Goal: Task Accomplishment & Management: Manage account settings

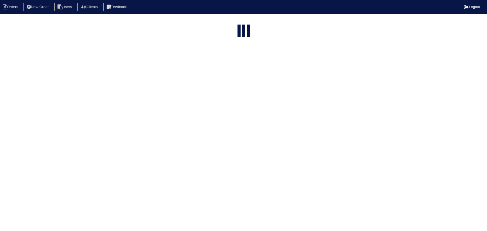
select select "15"
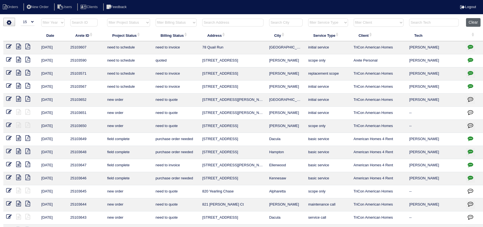
click at [471, 25] on button "Clear" at bounding box center [473, 22] width 14 height 9
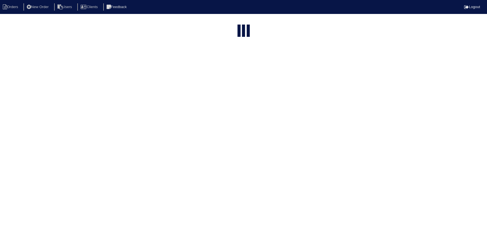
select select "15"
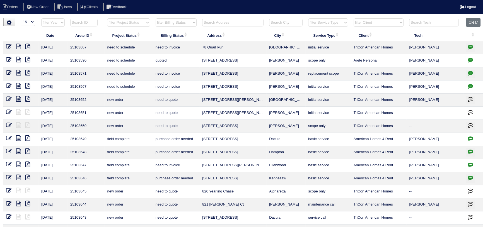
click at [222, 23] on input "text" at bounding box center [232, 23] width 61 height 8
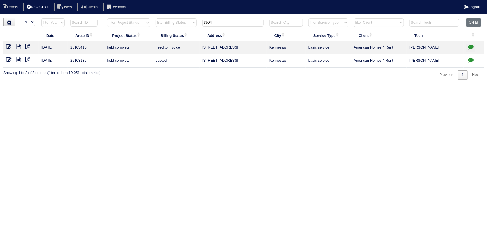
type input "3504"
click at [45, 8] on li "New Order" at bounding box center [38, 7] width 30 height 8
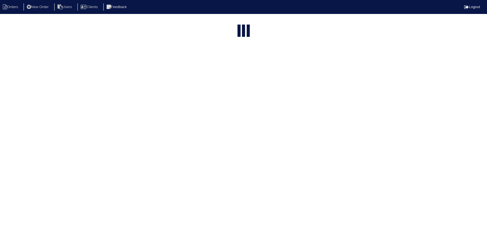
select select "15"
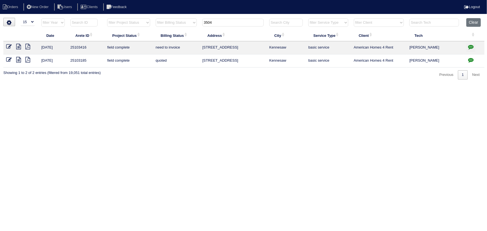
click at [20, 45] on icon at bounding box center [18, 47] width 5 height 6
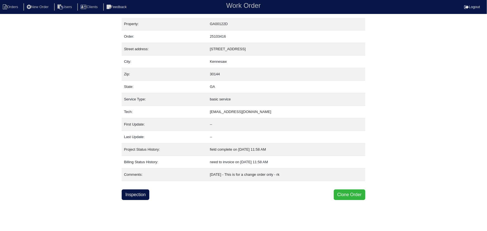
click at [351, 192] on button "Clone Order" at bounding box center [350, 194] width 32 height 11
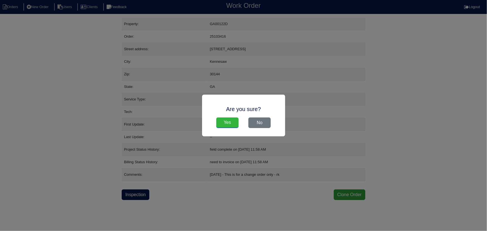
click at [236, 122] on input "Yes" at bounding box center [227, 122] width 22 height 11
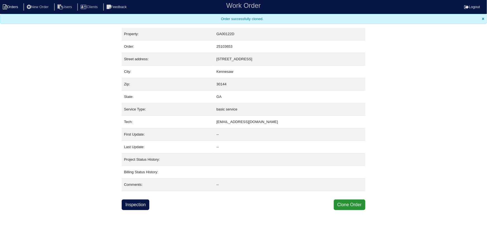
click at [20, 4] on li "Orders" at bounding box center [11, 7] width 23 height 8
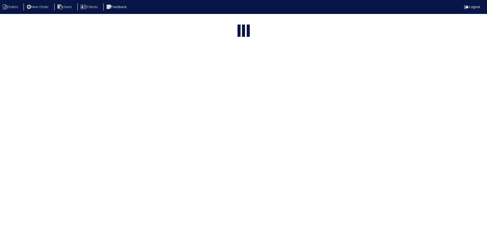
select select "15"
type input "3504"
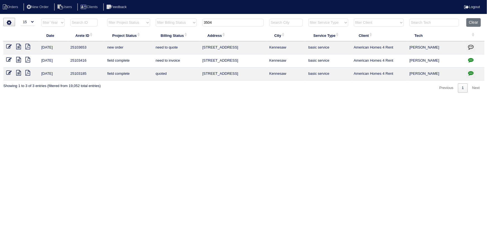
click at [9, 45] on icon at bounding box center [9, 47] width 6 height 6
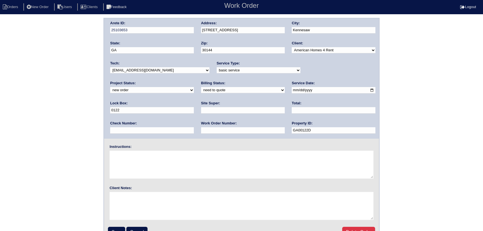
drag, startPoint x: 310, startPoint y: 69, endPoint x: 311, endPoint y: 73, distance: 3.5
click at [194, 87] on select "new order assigned in progress field complete need to schedule admin review arc…" at bounding box center [152, 90] width 84 height 6
select select "assigned"
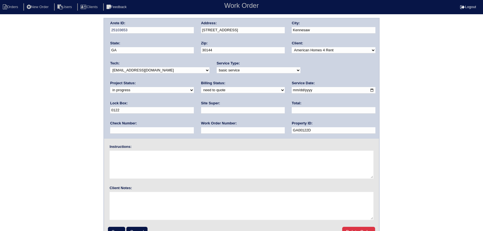
click at [194, 87] on select "new order assigned in progress field complete need to schedule admin review arc…" at bounding box center [152, 90] width 84 height 6
click at [292, 89] on input "[DATE]" at bounding box center [334, 90] width 84 height 6
click at [143, 72] on select "-select- aretesmg+backup-tech@gmail.com benjohnholt88@gmail.com callisonhvac@ya…" at bounding box center [159, 70] width 99 height 6
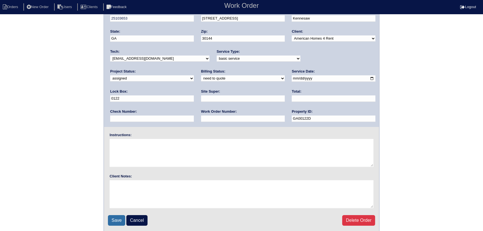
click at [119, 218] on input "Save" at bounding box center [116, 220] width 17 height 11
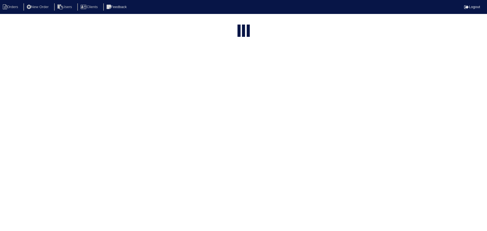
select select "15"
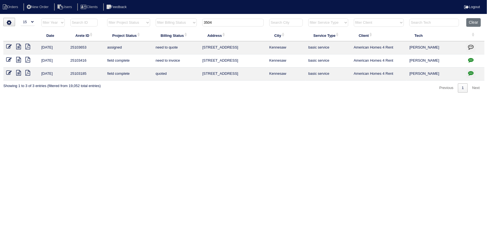
click at [9, 45] on icon at bounding box center [9, 47] width 6 height 6
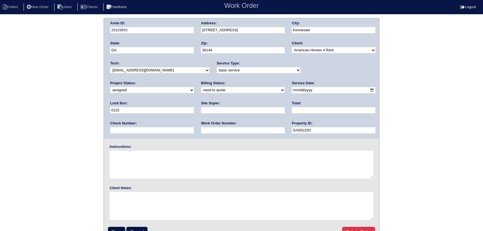
drag, startPoint x: 145, startPoint y: 89, endPoint x: 145, endPoint y: 93, distance: 3.4
click at [201, 89] on select "need to quote quoted need to invoice invoiced paid warranty purchase order need…" at bounding box center [243, 90] width 84 height 6
select select "in quickbooks"
click at [201, 87] on select "need to quote quoted need to invoice invoiced paid warranty purchase order need…" at bounding box center [243, 90] width 84 height 6
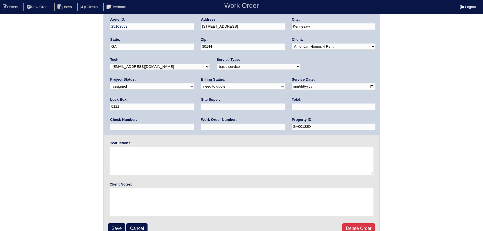
scroll to position [12, 0]
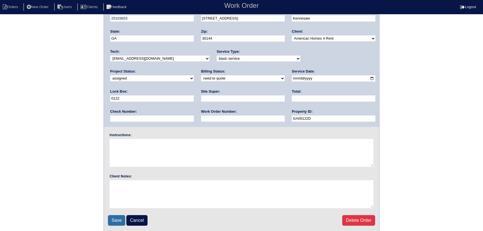
click at [116, 216] on input "Save" at bounding box center [116, 220] width 17 height 11
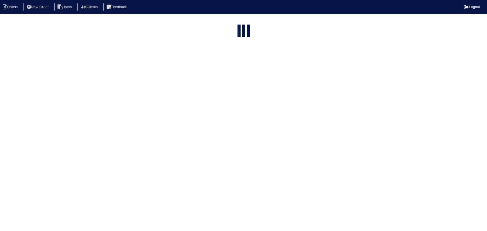
select select "15"
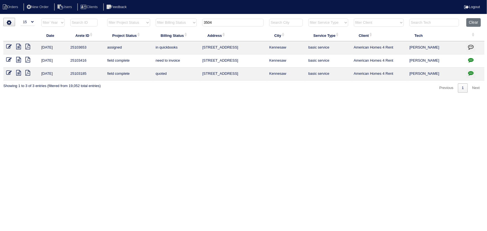
drag, startPoint x: 220, startPoint y: 20, endPoint x: 176, endPoint y: 20, distance: 43.8
click at [176, 20] on tr "filter Year -- Any Year -- 2025 2024 2023 2022 2021 2020 2019 filter Project St…" at bounding box center [243, 23] width 481 height 11
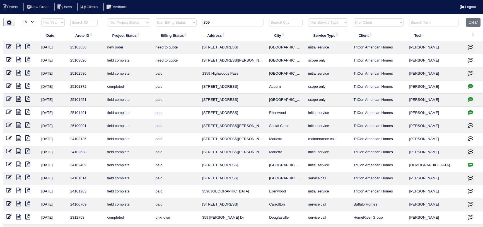
type input "359"
click at [11, 47] on icon at bounding box center [9, 47] width 6 height 6
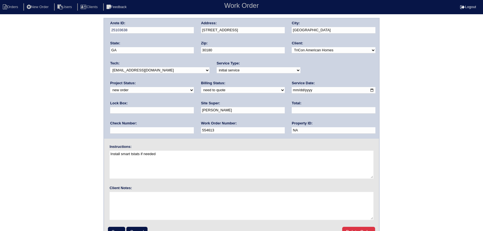
click at [194, 87] on select "new order assigned in progress field complete need to schedule admin review arc…" at bounding box center [152, 90] width 84 height 6
select select "assigned"
click at [194, 87] on select "new order assigned in progress field complete need to schedule admin review arc…" at bounding box center [152, 90] width 84 height 6
click at [292, 89] on input "2025-10-02" at bounding box center [334, 90] width 84 height 6
type input "2025-10-03"
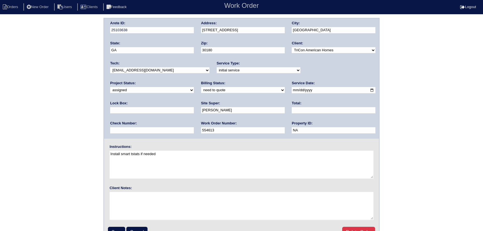
drag, startPoint x: 158, startPoint y: 68, endPoint x: 157, endPoint y: 73, distance: 4.5
click at [158, 68] on select "-select- aretesmg+backup-tech@gmail.com benjohnholt88@gmail.com callisonhvac@ya…" at bounding box center [159, 70] width 99 height 6
select select "27"
click at [110, 67] on select "-select- aretesmg+backup-tech@gmail.com benjohnholt88@gmail.com callisonhvac@ya…" at bounding box center [159, 70] width 99 height 6
click at [120, 227] on input "Save" at bounding box center [116, 232] width 17 height 11
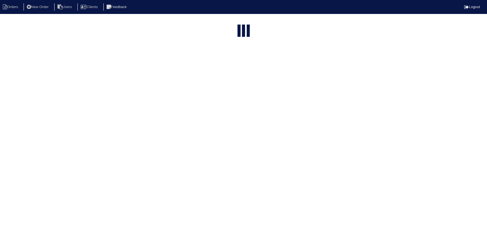
select select "15"
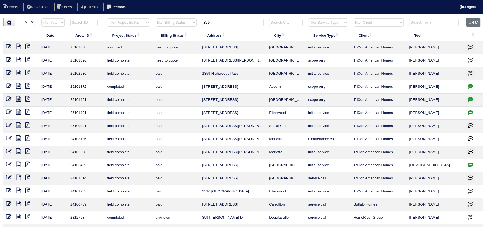
drag, startPoint x: 207, startPoint y: 19, endPoint x: 200, endPoint y: 23, distance: 7.6
click at [196, 23] on tr "filter Year -- Any Year -- 2025 2024 2023 2022 2021 2020 2019 filter Project St…" at bounding box center [243, 23] width 481 height 11
drag, startPoint x: 207, startPoint y: 22, endPoint x: 197, endPoint y: 22, distance: 10.0
click at [197, 22] on tr "filter Year -- Any Year -- 2025 2024 2023 2022 2021 2020 2019 filter Project St…" at bounding box center [243, 23] width 481 height 11
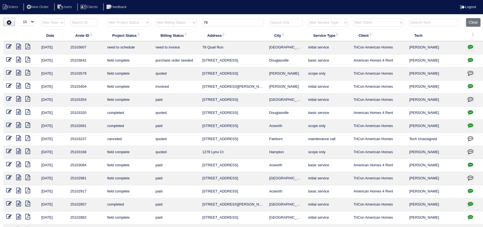
type input "78"
click at [10, 47] on icon at bounding box center [9, 47] width 6 height 6
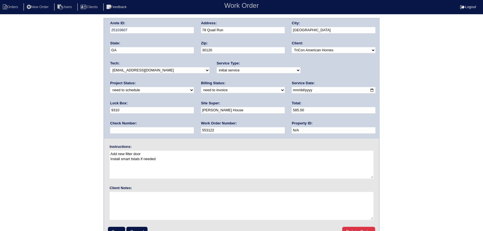
drag, startPoint x: 322, startPoint y: 70, endPoint x: 321, endPoint y: 73, distance: 3.4
click at [194, 87] on select "new order assigned in progress field complete need to schedule admin review arc…" at bounding box center [152, 90] width 84 height 6
select select "assigned"
click at [194, 87] on select "new order assigned in progress field complete need to schedule admin review arc…" at bounding box center [152, 90] width 84 height 6
click at [292, 89] on input "[DATE]" at bounding box center [334, 90] width 84 height 6
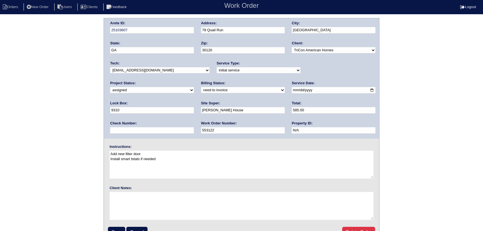
click at [149, 65] on div "Tech: -select- aretesmg+backup-tech@gmail.com benjohnholt88@gmail.com callisonh…" at bounding box center [159, 68] width 99 height 15
click at [148, 67] on div "Tech: -select- aretesmg+backup-tech@gmail.com benjohnholt88@gmail.com callisonh…" at bounding box center [159, 68] width 99 height 15
click at [148, 68] on select "-select- aretesmg+backup-tech@gmail.com benjohnholt88@gmail.com callisonhvac@ya…" at bounding box center [159, 70] width 99 height 6
click at [149, 68] on select "-select- aretesmg+backup-tech@gmail.com benjohnholt88@gmail.com callisonhvac@ya…" at bounding box center [159, 70] width 99 height 6
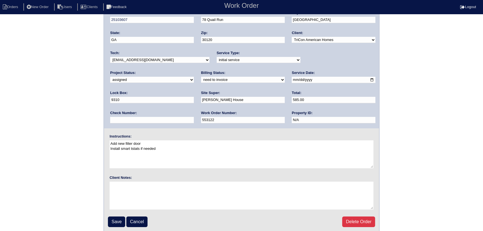
scroll to position [12, 0]
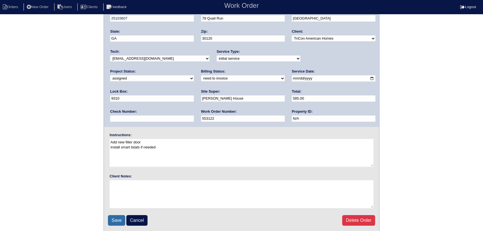
click at [118, 222] on input "Save" at bounding box center [116, 220] width 17 height 11
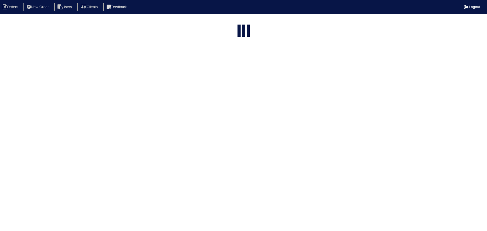
select select "15"
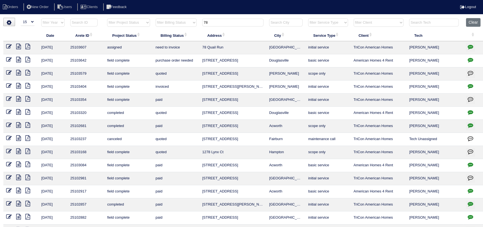
click at [211, 23] on input "78" at bounding box center [232, 23] width 61 height 8
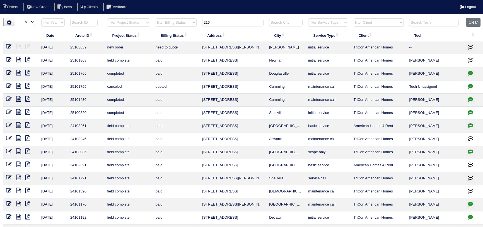
type input "216"
click at [12, 46] on link at bounding box center [11, 47] width 10 height 4
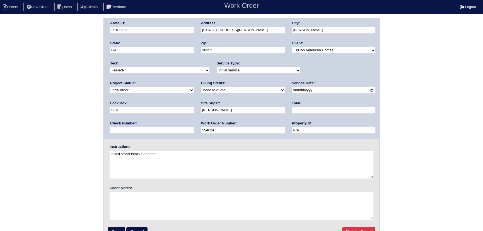
drag, startPoint x: 349, startPoint y: 72, endPoint x: 341, endPoint y: 74, distance: 7.8
click at [194, 81] on div "Project Status: new order assigned in progress field complete need to schedule …" at bounding box center [152, 88] width 84 height 15
click at [334, 78] on div "Arete ID: 25103639 Address: 216 Fannin Ln City: McDonough State: GA Zip: 30252 …" at bounding box center [241, 78] width 275 height 120
click at [194, 81] on div "Project Status: new order assigned in progress field complete need to schedule …" at bounding box center [152, 88] width 84 height 15
select select "assigned"
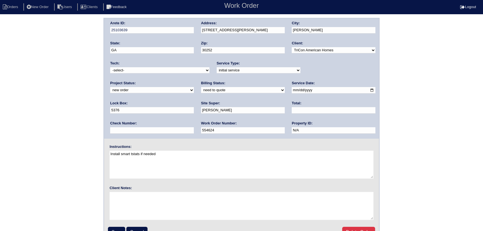
click at [194, 87] on select "new order assigned in progress field complete need to schedule admin review arc…" at bounding box center [152, 90] width 84 height 6
click at [167, 72] on select "-select- aretesmg+backup-tech@gmail.com benjohnholt88@gmail.com callisonhvac@ya…" at bounding box center [159, 70] width 99 height 6
select select "75"
click at [110, 67] on select "-select- aretesmg+backup-tech@gmail.com benjohnholt88@gmail.com callisonhvac@ya…" at bounding box center [159, 70] width 99 height 6
click at [292, 91] on input "2025-10-02" at bounding box center [334, 90] width 84 height 6
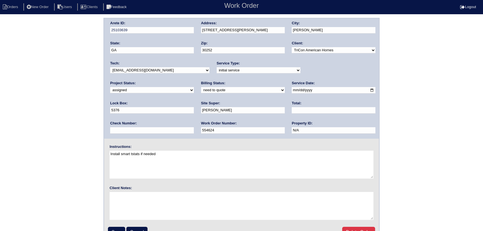
click at [292, 89] on input "2025-10-04" at bounding box center [334, 90] width 84 height 6
type input "[DATE]"
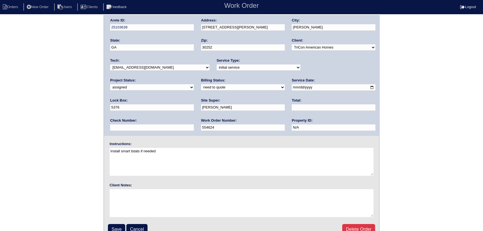
scroll to position [12, 0]
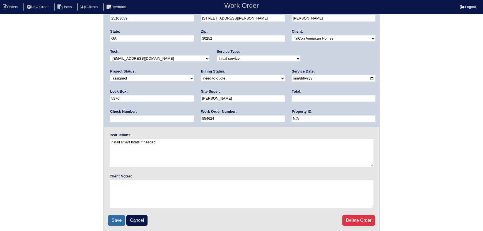
click at [117, 218] on input "Save" at bounding box center [116, 220] width 17 height 11
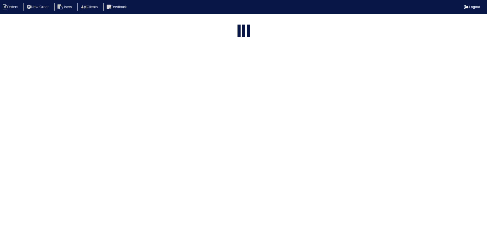
select select "15"
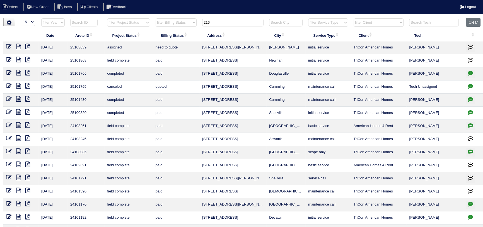
drag, startPoint x: 219, startPoint y: 20, endPoint x: 193, endPoint y: 21, distance: 26.5
click at [192, 21] on tr "filter Year -- Any Year -- 2025 2024 2023 2022 2021 2020 2019 filter Project St…" at bounding box center [243, 23] width 481 height 11
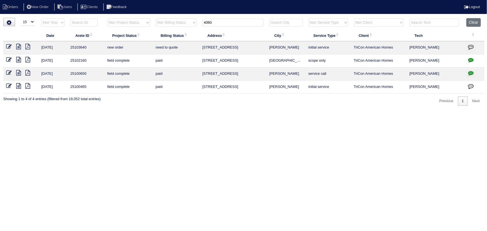
type input "4060"
click at [12, 44] on td at bounding box center [20, 47] width 35 height 13
click at [11, 45] on icon at bounding box center [9, 47] width 6 height 6
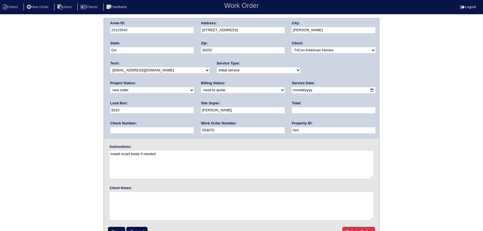
click at [194, 87] on select "new order assigned in progress field complete need to schedule admin review arc…" at bounding box center [152, 90] width 84 height 6
select select "assigned"
click at [194, 87] on select "new order assigned in progress field complete need to schedule admin review arc…" at bounding box center [152, 90] width 84 height 6
click at [292, 89] on input "[DATE]" at bounding box center [334, 90] width 84 height 6
type input "[DATE]"
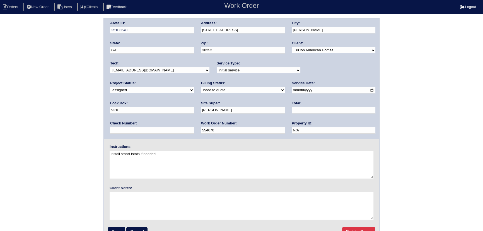
click at [162, 72] on select "-select- [EMAIL_ADDRESS][DOMAIN_NAME] [EMAIL_ADDRESS][DOMAIN_NAME] [EMAIL_ADDRE…" at bounding box center [159, 70] width 99 height 6
select select "75"
click at [110, 67] on select "-select- [EMAIL_ADDRESS][DOMAIN_NAME] [EMAIL_ADDRESS][DOMAIN_NAME] [EMAIL_ADDRE…" at bounding box center [159, 70] width 99 height 6
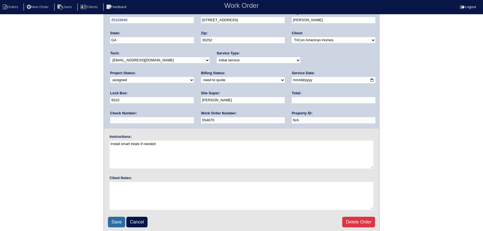
scroll to position [12, 0]
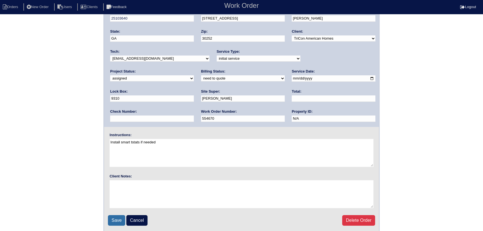
click at [119, 220] on input "Save" at bounding box center [116, 220] width 17 height 11
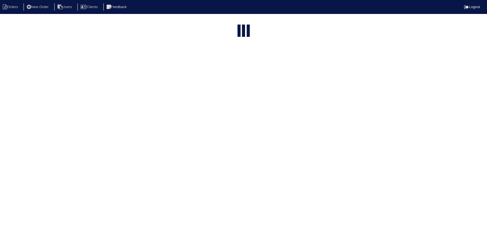
select select "15"
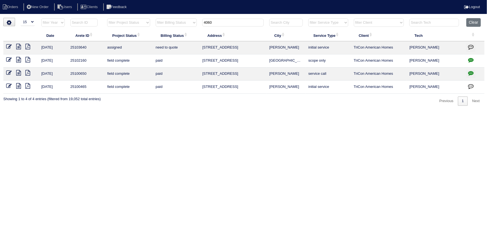
drag, startPoint x: 208, startPoint y: 20, endPoint x: 181, endPoint y: 22, distance: 26.3
click at [181, 22] on tr "filter Year -- Any Year -- 2025 2024 2023 2022 2021 2020 2019 filter Project St…" at bounding box center [243, 23] width 481 height 11
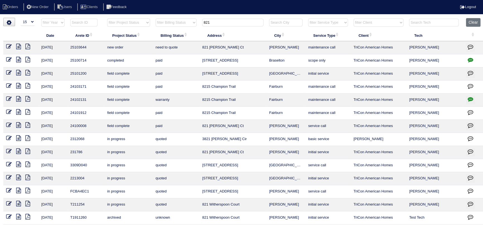
type input "821"
click at [8, 45] on icon at bounding box center [9, 47] width 6 height 6
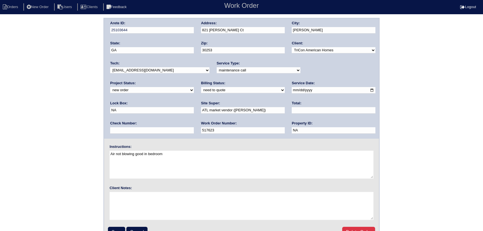
click at [194, 81] on div "Project Status: new order assigned in progress field complete need to schedule …" at bounding box center [152, 88] width 84 height 15
select select "assigned"
click at [194, 87] on select "new order assigned in progress field complete need to schedule admin review arc…" at bounding box center [152, 90] width 84 height 6
drag, startPoint x: 282, startPoint y: 89, endPoint x: 270, endPoint y: 103, distance: 19.2
click at [292, 89] on input "2025-10-02" at bounding box center [334, 90] width 84 height 6
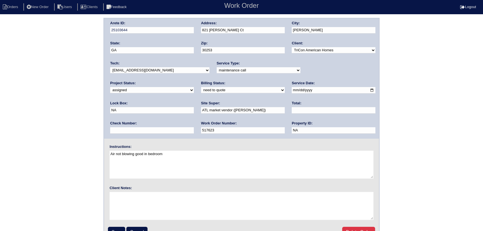
type input "2025-10-03"
click at [164, 70] on select "-select- aretesmg+backup-tech@gmail.com benjohnholt88@gmail.com callisonhvac@ya…" at bounding box center [159, 70] width 99 height 6
select select "75"
click at [110, 67] on select "-select- aretesmg+backup-tech@gmail.com benjohnholt88@gmail.com callisonhvac@ya…" at bounding box center [159, 70] width 99 height 6
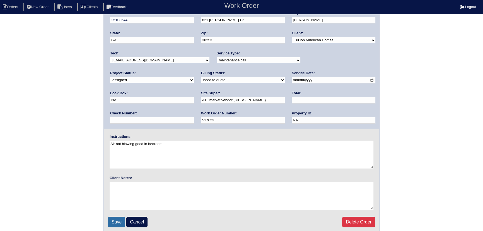
scroll to position [12, 0]
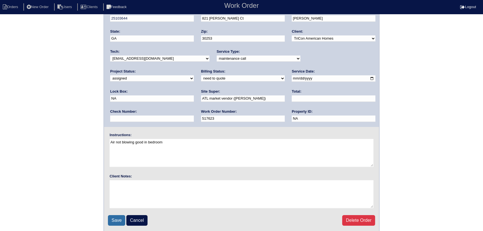
click at [117, 218] on input "Save" at bounding box center [116, 220] width 17 height 11
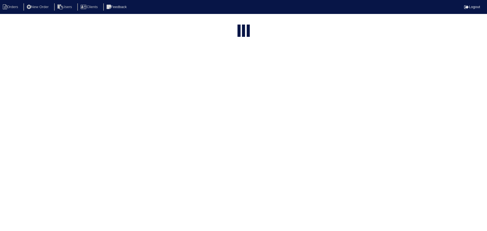
select select "15"
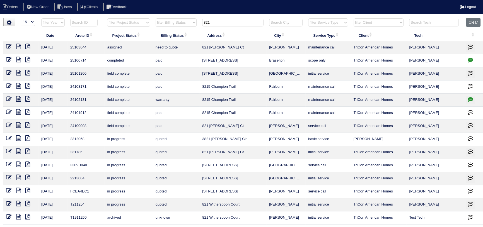
drag, startPoint x: 216, startPoint y: 22, endPoint x: 200, endPoint y: 27, distance: 16.5
click at [188, 25] on tr "filter Year -- Any Year -- 2025 2024 2023 2022 2021 2020 2019 filter Project St…" at bounding box center [243, 23] width 481 height 11
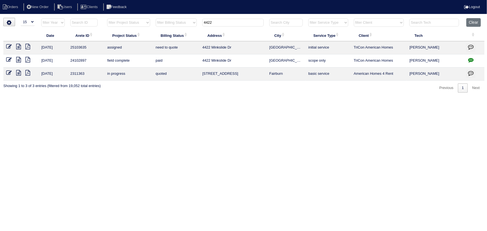
type input "4422"
click at [9, 45] on icon at bounding box center [9, 47] width 6 height 6
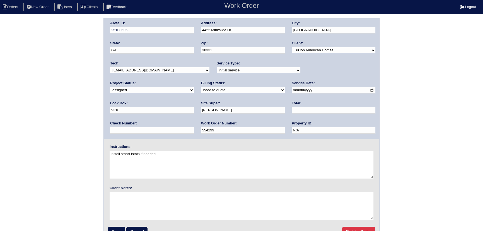
drag, startPoint x: 171, startPoint y: 70, endPoint x: 168, endPoint y: 73, distance: 4.1
click at [170, 70] on select "-select- [EMAIL_ADDRESS][DOMAIN_NAME] [EMAIL_ADDRESS][DOMAIN_NAME] [EMAIL_ADDRE…" at bounding box center [159, 70] width 99 height 6
select select "75"
click at [110, 67] on select "-select- [EMAIL_ADDRESS][DOMAIN_NAME] [EMAIL_ADDRESS][DOMAIN_NAME] [EMAIL_ADDRE…" at bounding box center [159, 70] width 99 height 6
click at [292, 89] on input "2025-10-02" at bounding box center [334, 90] width 84 height 6
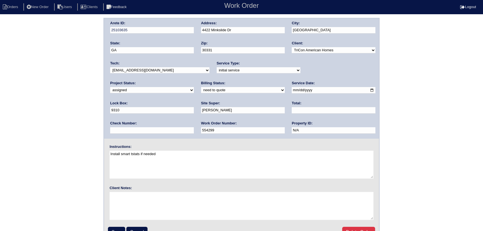
type input "2025-10-03"
click at [119, 229] on input "Save" at bounding box center [116, 232] width 17 height 11
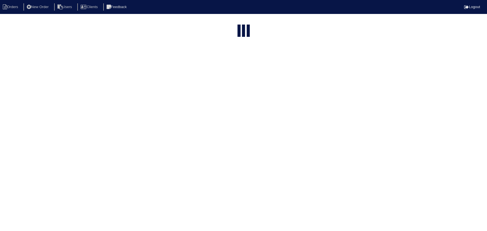
select select "15"
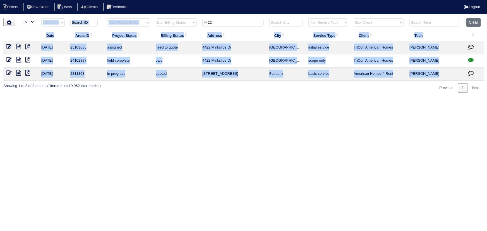
drag, startPoint x: 218, startPoint y: 16, endPoint x: 245, endPoint y: 22, distance: 27.9
click at [186, 20] on html "Orders New Order Users Clients Feedback Logout Orders New Order Users Clients M…" at bounding box center [243, 49] width 487 height 98
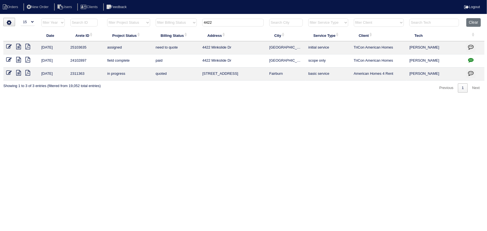
drag, startPoint x: 208, startPoint y: 20, endPoint x: 190, endPoint y: 20, distance: 18.7
click at [190, 20] on tr "filter Year -- Any Year -- 2025 2024 2023 2022 2021 2020 2019 filter Project St…" at bounding box center [243, 23] width 481 height 11
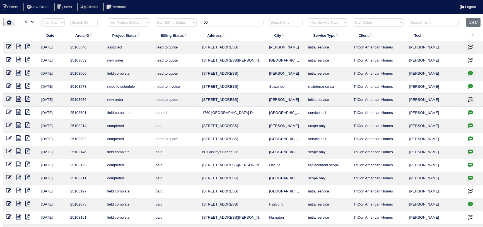
type input "60"
click at [8, 100] on icon at bounding box center [9, 99] width 6 height 6
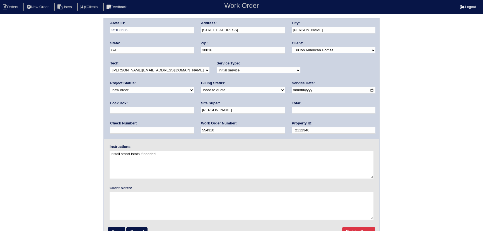
drag, startPoint x: 307, startPoint y: 69, endPoint x: 307, endPoint y: 73, distance: 3.3
click at [194, 87] on select "new order assigned in progress field complete need to schedule admin review arc…" at bounding box center [152, 90] width 84 height 6
select select "assigned"
click at [194, 87] on select "new order assigned in progress field complete need to schedule admin review arc…" at bounding box center [152, 90] width 84 height 6
click at [174, 72] on select "-select- aretesmg+backup-tech@gmail.com benjohnholt88@gmail.com callisonhvac@ya…" at bounding box center [159, 70] width 99 height 6
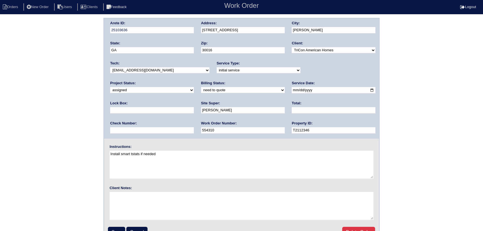
click at [110, 67] on select "-select- aretesmg+backup-tech@gmail.com benjohnholt88@gmail.com callisonhvac@ya…" at bounding box center [159, 70] width 99 height 6
drag, startPoint x: 160, startPoint y: 97, endPoint x: 162, endPoint y: 86, distance: 10.2
click at [160, 95] on div "Arete ID: 25103636 Address: 60 Beaverdam Ct City: Covington State: GA Zip: 3001…" at bounding box center [241, 78] width 275 height 120
drag, startPoint x: 165, startPoint y: 73, endPoint x: 156, endPoint y: 86, distance: 15.3
click at [164, 74] on div "Tech: -select- aretesmg+backup-tech@gmail.com benjohnholt88@gmail.com callisonh…" at bounding box center [159, 68] width 99 height 15
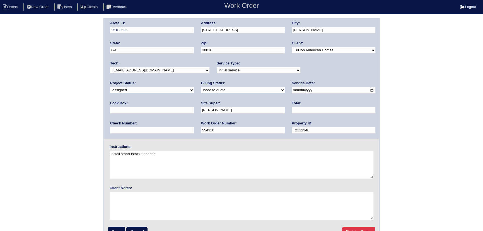
click at [156, 73] on select "-select- aretesmg+backup-tech@gmail.com benjohnholt88@gmail.com callisonhvac@ya…" at bounding box center [159, 70] width 99 height 6
select select "36"
click at [110, 67] on select "-select- aretesmg+backup-tech@gmail.com benjohnholt88@gmail.com callisonhvac@ya…" at bounding box center [159, 70] width 99 height 6
drag, startPoint x: 281, startPoint y: 89, endPoint x: 281, endPoint y: 92, distance: 3.1
click at [292, 89] on input "2025-10-01" at bounding box center [334, 90] width 84 height 6
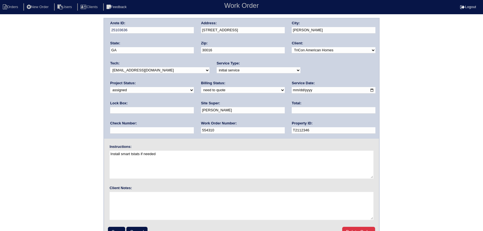
type input "[DATE]"
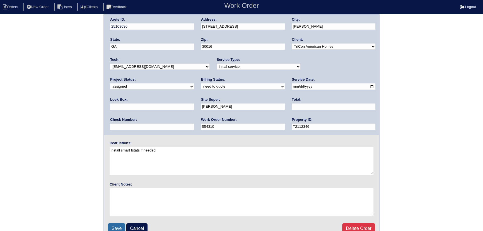
scroll to position [12, 0]
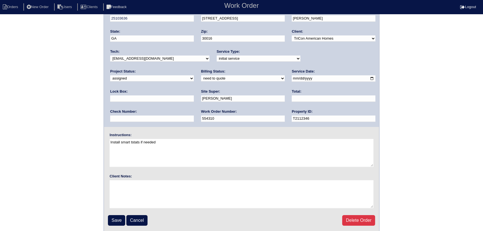
click at [117, 226] on fieldset "Arete ID: 25103636 Address: 60 Beaverdam Ct City: Covington State: GA Zip: 3001…" at bounding box center [241, 119] width 275 height 225
drag, startPoint x: 117, startPoint y: 222, endPoint x: 117, endPoint y: 217, distance: 5.3
click at [117, 222] on input "Save" at bounding box center [116, 220] width 17 height 11
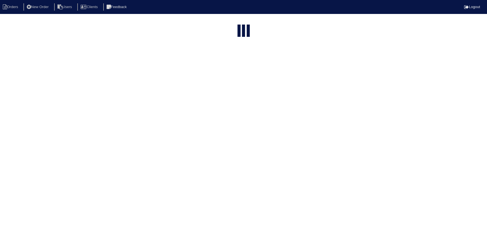
select select "15"
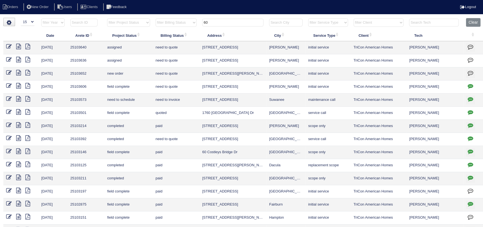
click at [226, 22] on input "60" at bounding box center [232, 23] width 61 height 8
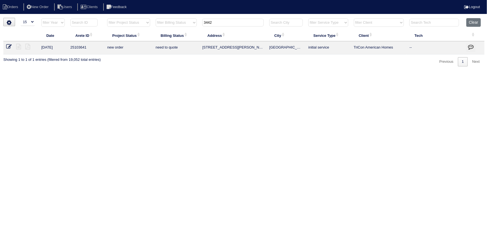
type input "3442"
click at [8, 45] on icon at bounding box center [9, 47] width 6 height 6
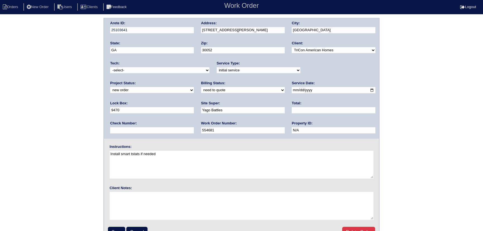
click at [176, 70] on select "-select- [EMAIL_ADDRESS][DOMAIN_NAME] [EMAIL_ADDRESS][DOMAIN_NAME] [EMAIL_ADDRE…" at bounding box center [159, 70] width 99 height 6
select select "36"
click at [110, 67] on select "-select- [EMAIL_ADDRESS][DOMAIN_NAME] [EMAIL_ADDRESS][DOMAIN_NAME] [EMAIL_ADDRE…" at bounding box center [159, 70] width 99 height 6
drag, startPoint x: 333, startPoint y: 70, endPoint x: 330, endPoint y: 73, distance: 3.6
click at [194, 87] on select "new order assigned in progress field complete need to schedule admin review arc…" at bounding box center [152, 90] width 84 height 6
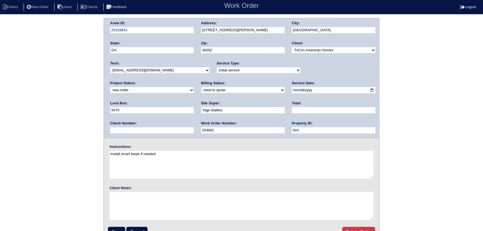
select select "assigned"
click at [194, 87] on select "new order assigned in progress field complete need to schedule admin review arc…" at bounding box center [152, 90] width 84 height 6
click at [292, 90] on input "[DATE]" at bounding box center [334, 90] width 84 height 6
type input "[DATE]"
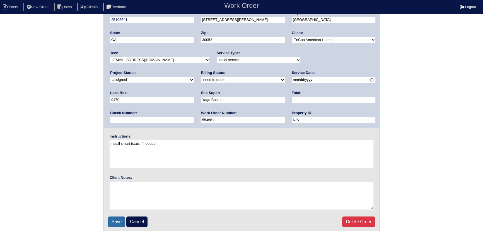
scroll to position [12, 0]
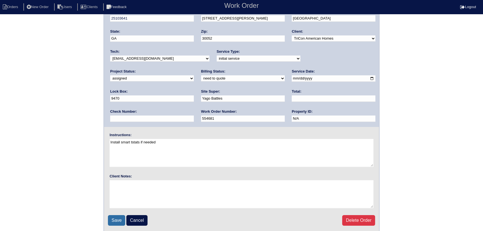
click at [118, 221] on input "Save" at bounding box center [116, 220] width 17 height 11
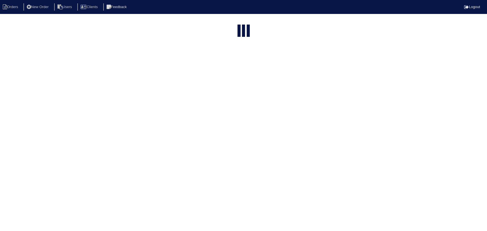
select select "15"
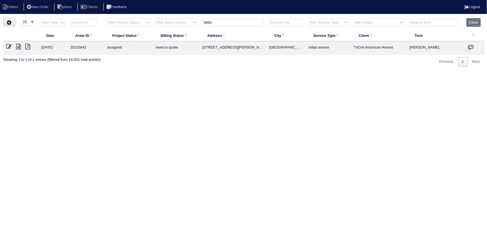
drag, startPoint x: 230, startPoint y: 23, endPoint x: 217, endPoint y: 28, distance: 14.4
click at [181, 18] on tr "filter Year -- Any Year -- 2025 2024 2023 2022 2021 2020 2019 filter Project St…" at bounding box center [243, 23] width 481 height 11
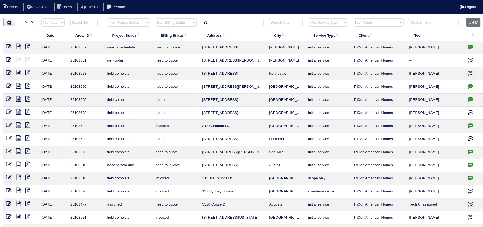
type input "31"
click at [8, 60] on icon at bounding box center [9, 60] width 6 height 6
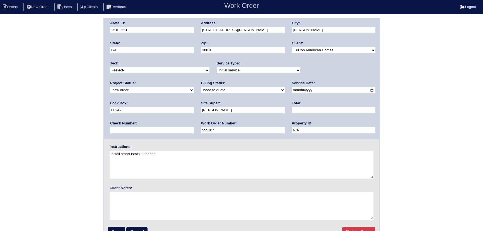
click at [194, 87] on select "new order assigned in progress field complete need to schedule admin review arc…" at bounding box center [152, 90] width 84 height 6
select select "assigned"
click at [194, 87] on select "new order assigned in progress field complete need to schedule admin review arc…" at bounding box center [152, 90] width 84 height 6
click at [292, 89] on input "[DATE]" at bounding box center [334, 90] width 84 height 6
type input "[DATE]"
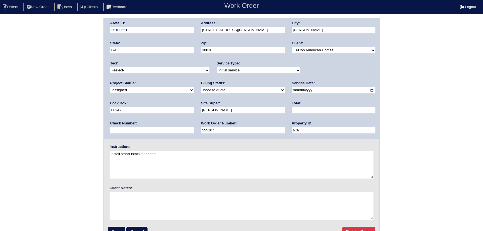
click at [148, 70] on select "-select- [EMAIL_ADDRESS][DOMAIN_NAME] [EMAIL_ADDRESS][DOMAIN_NAME] [EMAIL_ADDRE…" at bounding box center [159, 70] width 99 height 6
select select "36"
click at [110, 67] on select "-select- [EMAIL_ADDRESS][DOMAIN_NAME] [EMAIL_ADDRESS][DOMAIN_NAME] [EMAIL_ADDRE…" at bounding box center [159, 70] width 99 height 6
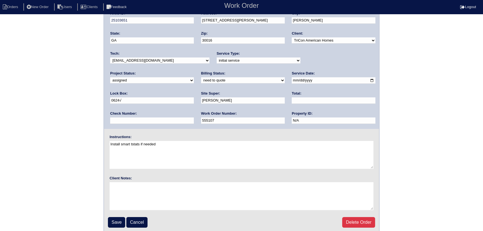
scroll to position [12, 0]
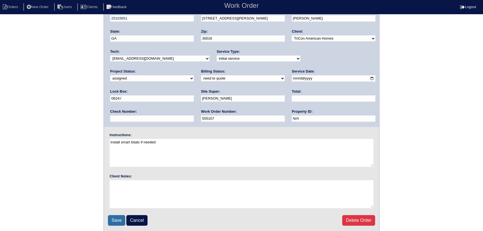
drag, startPoint x: 121, startPoint y: 216, endPoint x: 120, endPoint y: 214, distance: 2.8
click at [120, 216] on input "Save" at bounding box center [116, 220] width 17 height 11
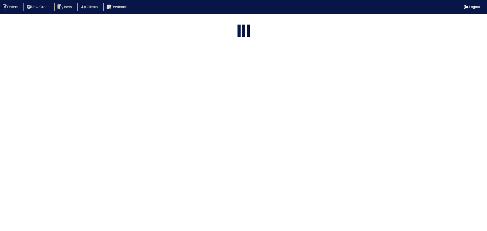
select select "15"
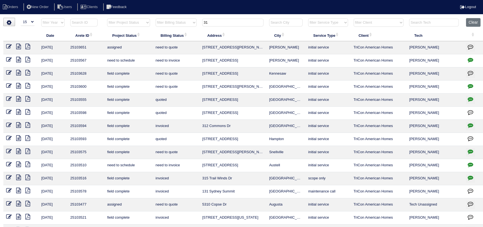
click at [212, 17] on html "Orders New Order Users Clients Feedback Logout Orders New Order Users Clients M…" at bounding box center [241, 128] width 483 height 256
click at [212, 20] on input "31" at bounding box center [232, 23] width 61 height 8
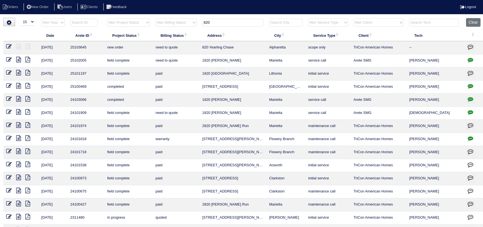
type input "820"
click at [8, 46] on icon at bounding box center [9, 47] width 6 height 6
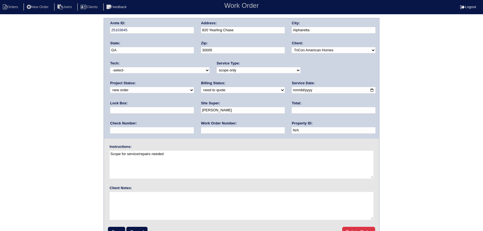
click at [194, 87] on select "new order assigned in progress field complete need to schedule admin review arc…" at bounding box center [152, 90] width 84 height 6
select select "assigned"
click at [194, 87] on select "new order assigned in progress field complete need to schedule admin review arc…" at bounding box center [152, 90] width 84 height 6
click at [292, 89] on input "2025-10-02" at bounding box center [334, 90] width 84 height 6
type input "2025-10-03"
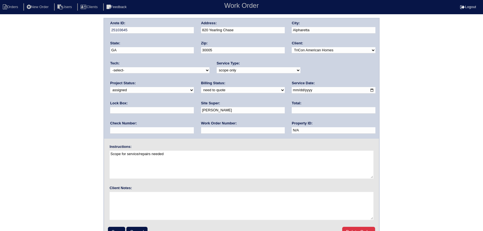
click at [157, 71] on select "-select- aretesmg+backup-tech@gmail.com benjohnholt88@gmail.com callisonhvac@ya…" at bounding box center [159, 70] width 99 height 6
click at [110, 67] on select "-select- aretesmg+backup-tech@gmail.com benjohnholt88@gmail.com callisonhvac@ya…" at bounding box center [159, 70] width 99 height 6
click at [156, 71] on select "-select- aretesmg+backup-tech@gmail.com benjohnholt88@gmail.com callisonhvac@ya…" at bounding box center [159, 70] width 99 height 6
select select "151"
click at [110, 67] on select "-select- aretesmg+backup-tech@gmail.com benjohnholt88@gmail.com callisonhvac@ya…" at bounding box center [159, 70] width 99 height 6
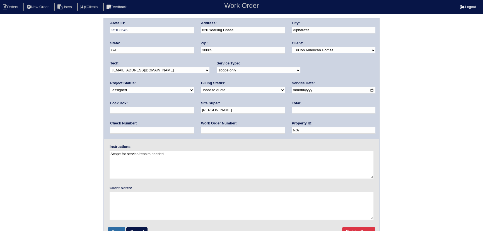
click at [112, 228] on input "Save" at bounding box center [116, 232] width 17 height 11
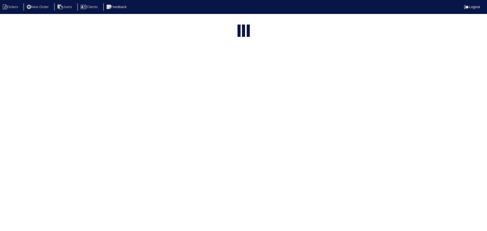
select select "15"
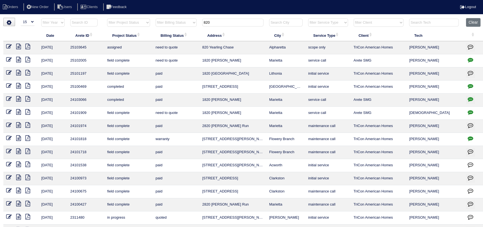
drag, startPoint x: 226, startPoint y: 20, endPoint x: 172, endPoint y: 21, distance: 54.2
click at [171, 21] on tr "filter Year -- Any Year -- 2025 2024 2023 2022 2021 2020 2019 filter Project St…" at bounding box center [243, 23] width 481 height 11
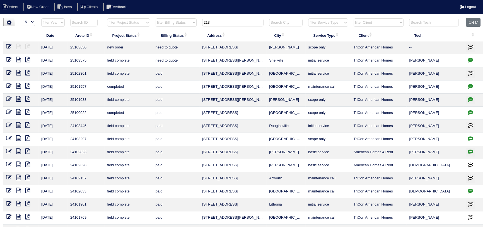
type input "213"
click at [8, 45] on icon at bounding box center [9, 47] width 6 height 6
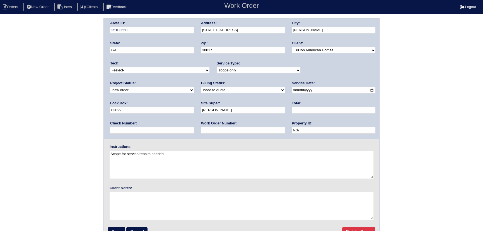
drag, startPoint x: 138, startPoint y: 69, endPoint x: 137, endPoint y: 73, distance: 3.4
click at [138, 69] on select "-select- [EMAIL_ADDRESS][DOMAIN_NAME] [EMAIL_ADDRESS][DOMAIN_NAME] [EMAIL_ADDRE…" at bounding box center [159, 70] width 99 height 6
select select "151"
click at [110, 67] on select "-select- [EMAIL_ADDRESS][DOMAIN_NAME] [EMAIL_ADDRESS][DOMAIN_NAME] [EMAIL_ADDRE…" at bounding box center [159, 70] width 99 height 6
drag, startPoint x: 323, startPoint y: 69, endPoint x: 319, endPoint y: 73, distance: 5.8
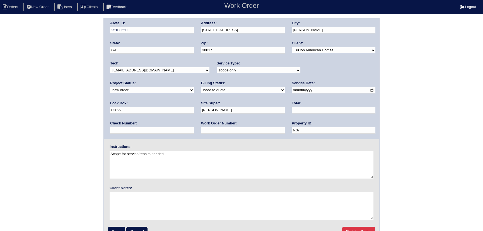
click at [194, 87] on select "new order assigned in progress field complete need to schedule admin review arc…" at bounding box center [152, 90] width 84 height 6
select select "assigned"
click at [194, 87] on select "new order assigned in progress field complete need to schedule admin review arc…" at bounding box center [152, 90] width 84 height 6
drag, startPoint x: 283, startPoint y: 89, endPoint x: 266, endPoint y: 115, distance: 31.0
click at [292, 89] on input "[DATE]" at bounding box center [334, 90] width 84 height 6
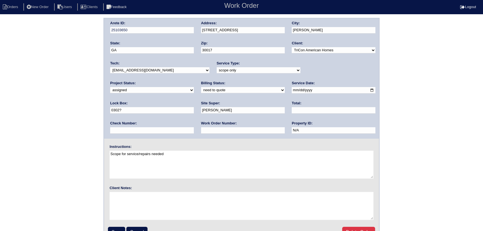
type input "[DATE]"
click at [120, 224] on fieldset "Arete ID: 25103650 Address: 213 Silvertop Drive City: Grayson State: GA Zip: 30…" at bounding box center [241, 130] width 275 height 225
click at [120, 227] on input "Save" at bounding box center [116, 232] width 17 height 11
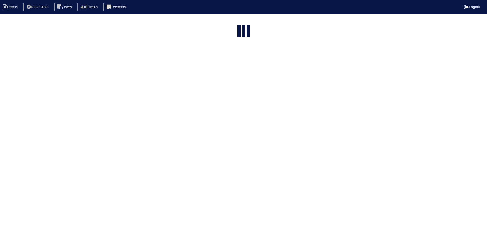
select select "15"
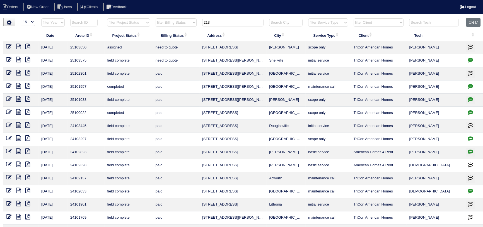
drag, startPoint x: 213, startPoint y: 21, endPoint x: 190, endPoint y: 21, distance: 23.7
click at [179, 21] on tr "filter Year -- Any Year -- 2025 2024 2023 2022 2021 2020 2019 filter Project St…" at bounding box center [243, 23] width 481 height 11
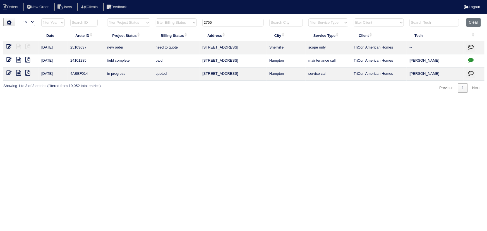
type input "2755"
click at [8, 47] on icon at bounding box center [9, 47] width 6 height 6
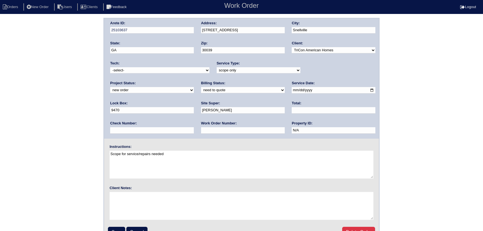
click at [125, 74] on div "Tech: -select- [EMAIL_ADDRESS][DOMAIN_NAME] [EMAIL_ADDRESS][DOMAIN_NAME] [EMAIL…" at bounding box center [159, 68] width 99 height 15
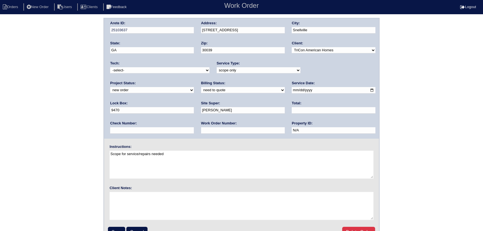
click at [135, 74] on div "Tech: -select- [EMAIL_ADDRESS][DOMAIN_NAME] [EMAIL_ADDRESS][DOMAIN_NAME] [EMAIL…" at bounding box center [159, 68] width 99 height 15
drag, startPoint x: 141, startPoint y: 69, endPoint x: 142, endPoint y: 73, distance: 3.5
click at [141, 70] on select "-select- [EMAIL_ADDRESS][DOMAIN_NAME] [EMAIL_ADDRESS][DOMAIN_NAME] [EMAIL_ADDRE…" at bounding box center [159, 70] width 99 height 6
select select "151"
click at [110, 67] on select "-select- [EMAIL_ADDRESS][DOMAIN_NAME] [EMAIL_ADDRESS][DOMAIN_NAME] [EMAIL_ADDRE…" at bounding box center [159, 70] width 99 height 6
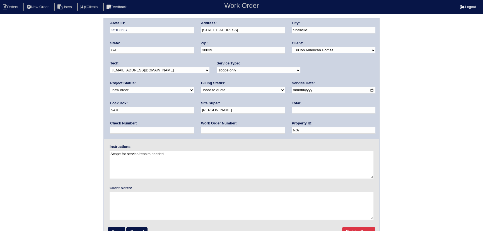
click at [194, 81] on div "Project Status: new order assigned in progress field complete need to schedule …" at bounding box center [152, 88] width 84 height 15
drag, startPoint x: 331, startPoint y: 70, endPoint x: 326, endPoint y: 73, distance: 5.9
click at [194, 87] on select "new order assigned in progress field complete need to schedule admin review arc…" at bounding box center [152, 90] width 84 height 6
select select "assigned"
click at [194, 87] on select "new order assigned in progress field complete need to schedule admin review arc…" at bounding box center [152, 90] width 84 height 6
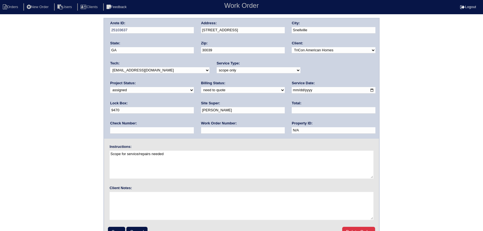
click at [292, 90] on input "[DATE]" at bounding box center [334, 90] width 84 height 6
type input "[DATE]"
click at [116, 228] on input "Save" at bounding box center [116, 232] width 17 height 11
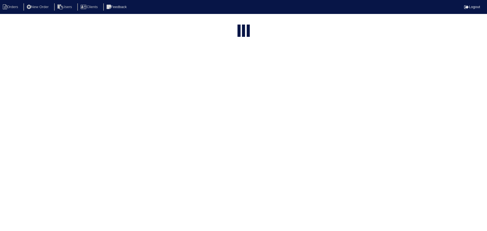
select select "15"
